Goal: Find specific page/section: Find specific page/section

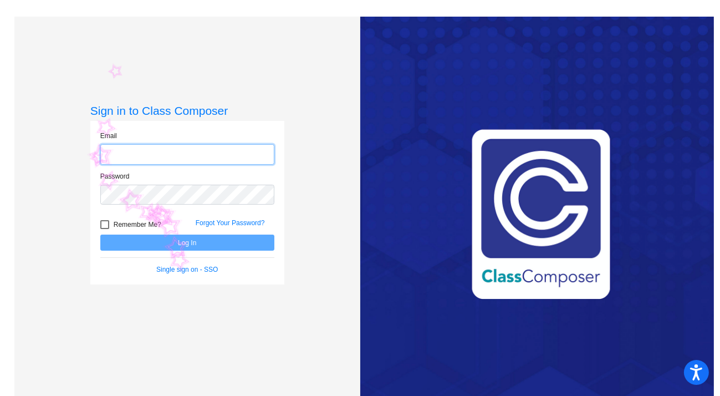
type input "[EMAIL_ADDRESS][DOMAIN_NAME]"
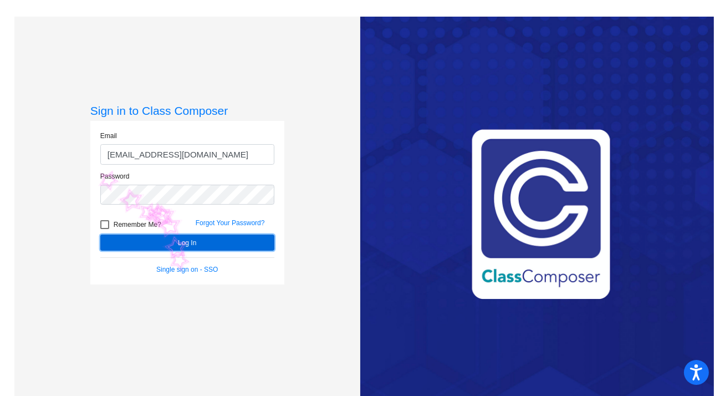
click at [166, 246] on button "Log In" at bounding box center [187, 243] width 174 height 16
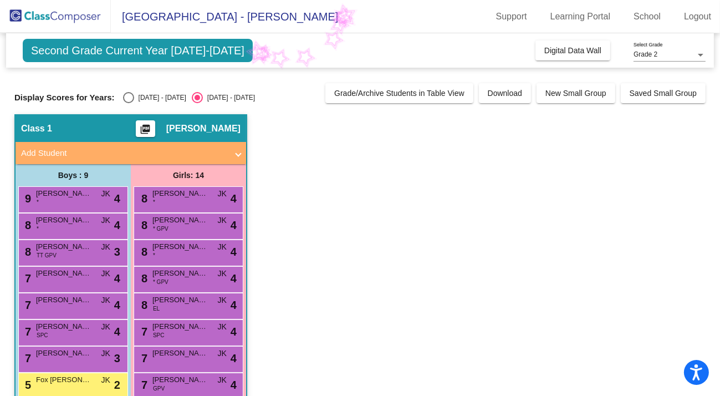
click at [222, 50] on span "Second Grade Current Year [DATE]-[DATE]" at bounding box center [138, 50] width 230 height 23
click at [676, 52] on div "Grade 2" at bounding box center [665, 55] width 62 height 8
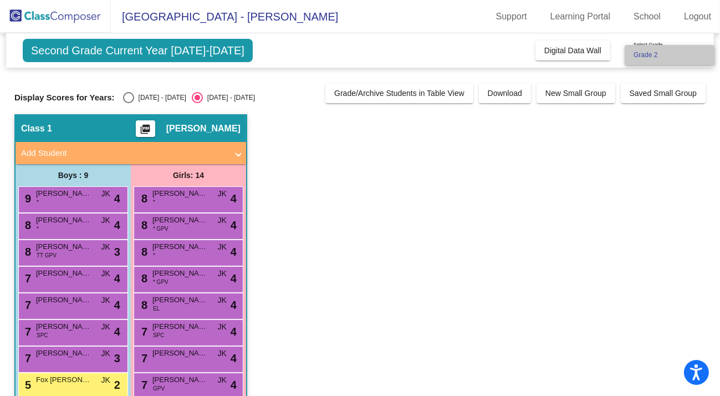
click at [676, 52] on span "Grade 2" at bounding box center [670, 55] width 72 height 20
click at [59, 17] on img at bounding box center [55, 16] width 111 height 33
